Goal: Check status: Check status

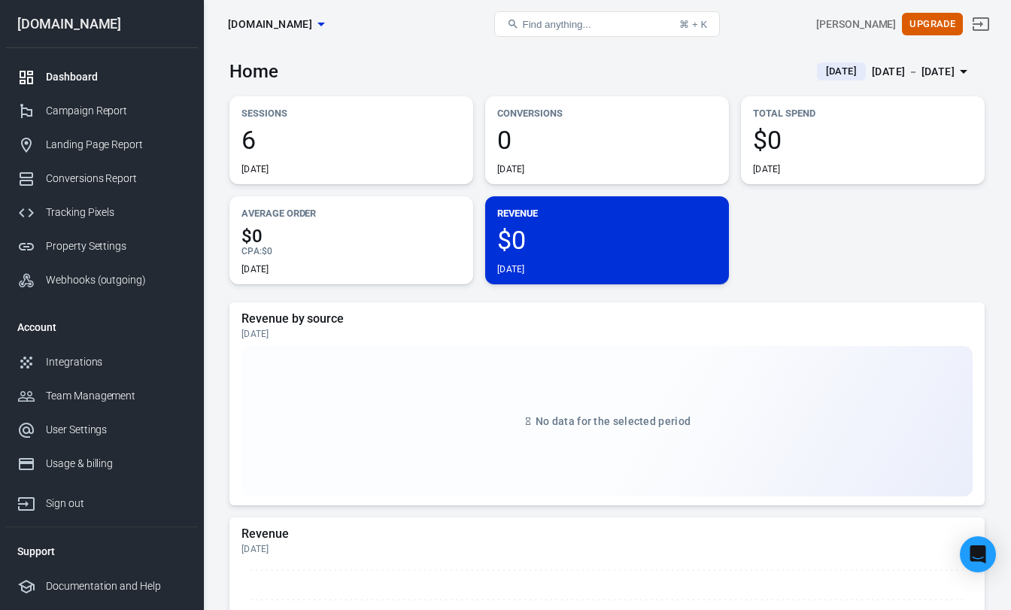
click at [820, 66] on span "[DATE]" at bounding box center [841, 71] width 43 height 15
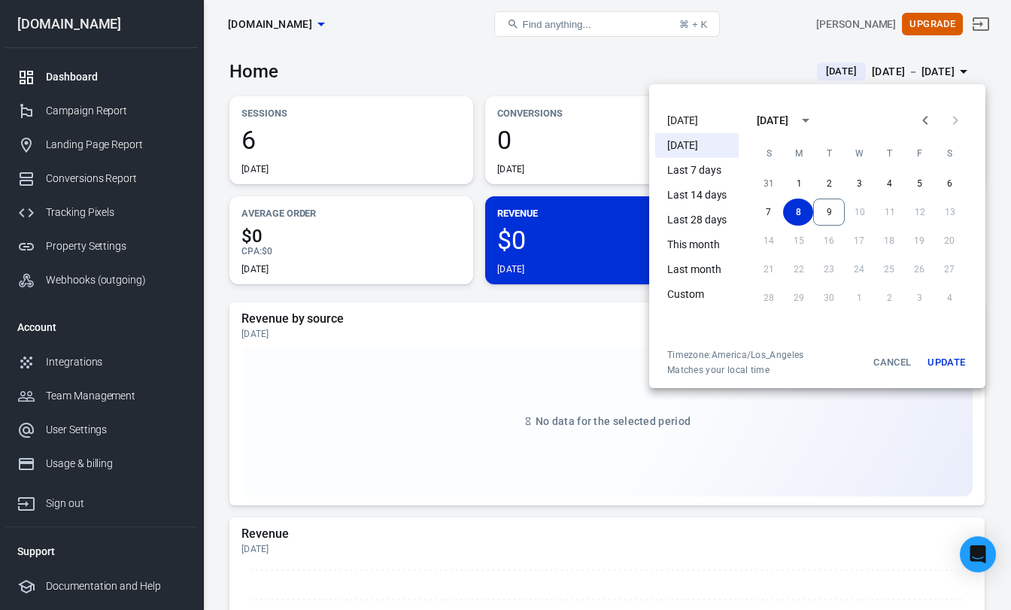
click at [706, 123] on li "[DATE]" at bounding box center [697, 120] width 84 height 25
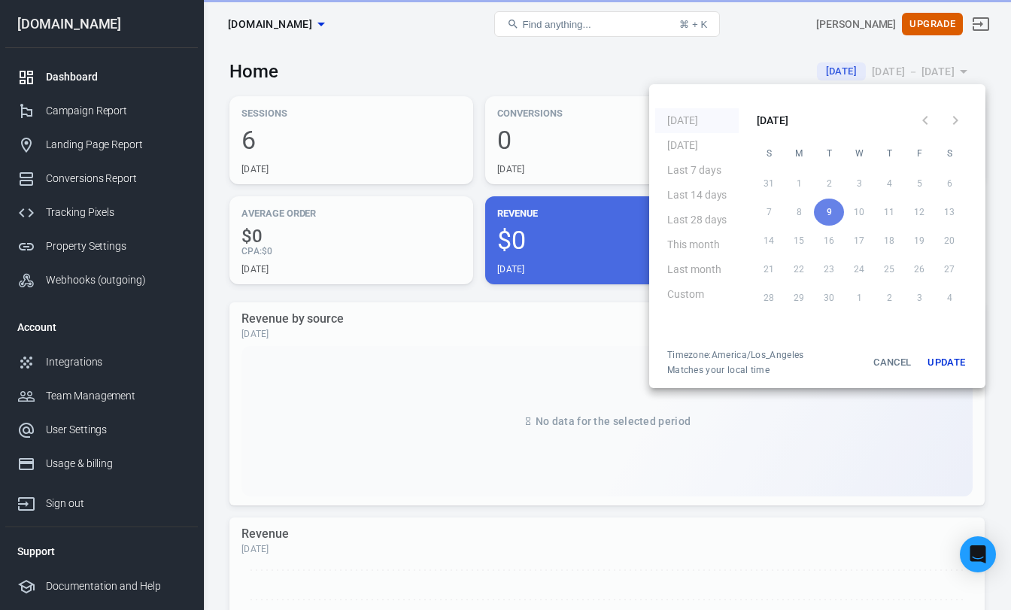
click at [706, 123] on li "[DATE]" at bounding box center [697, 120] width 84 height 25
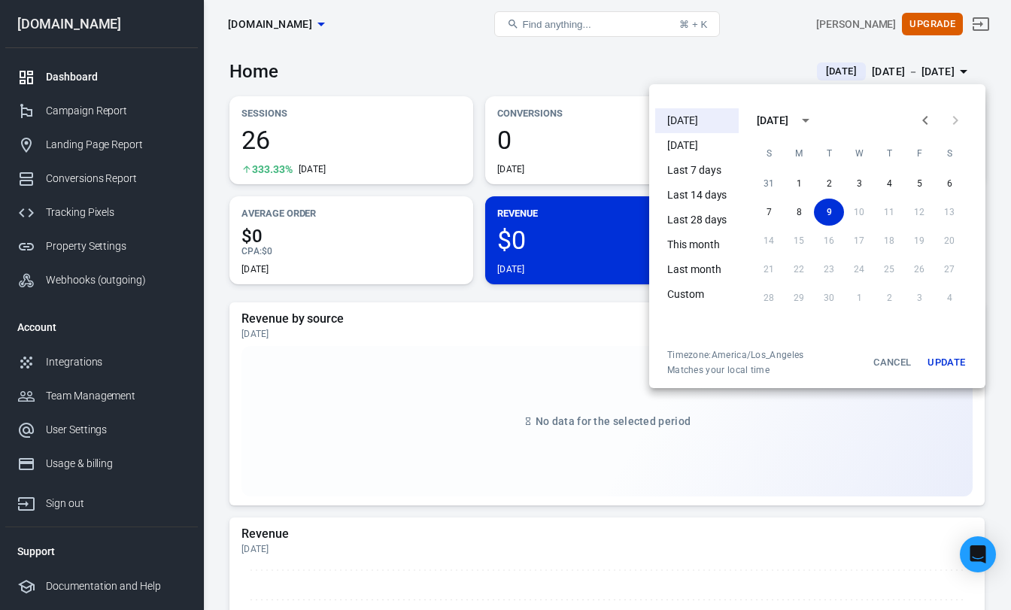
click at [933, 372] on button "Update" at bounding box center [946, 362] width 48 height 27
